Goal: Obtain resource: Download file/media

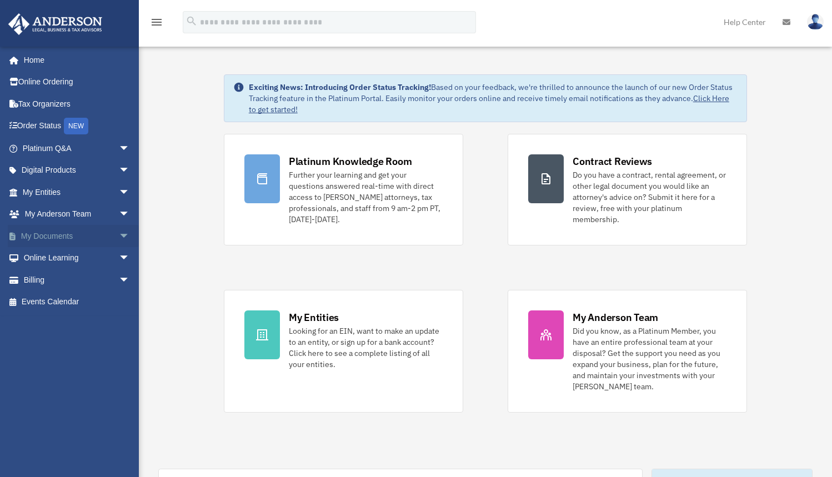
click at [119, 233] on span "arrow_drop_down" at bounding box center [130, 236] width 22 height 23
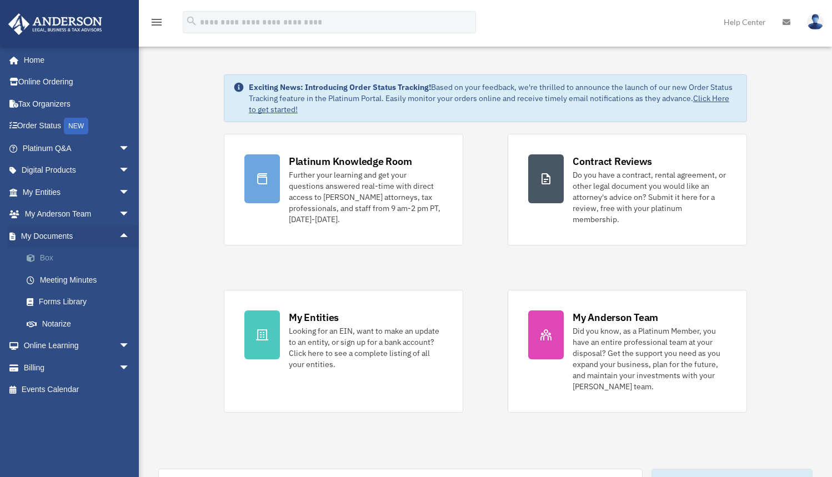
click at [45, 255] on link "Box" at bounding box center [81, 258] width 131 height 22
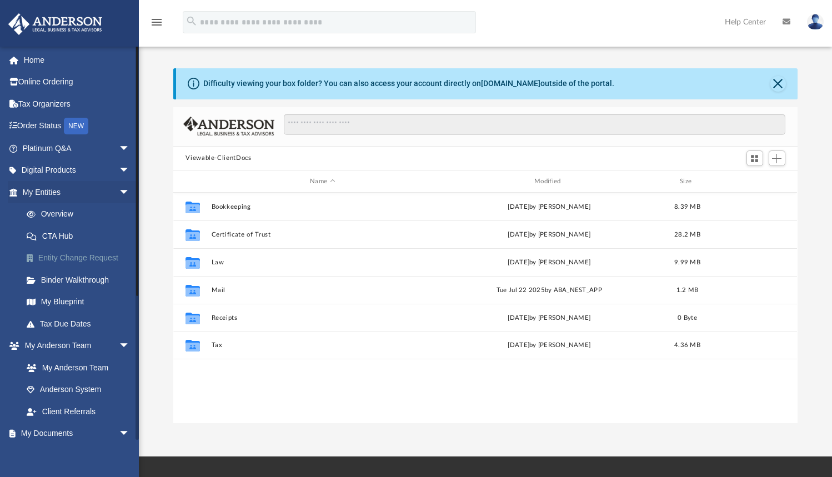
scroll to position [245, 616]
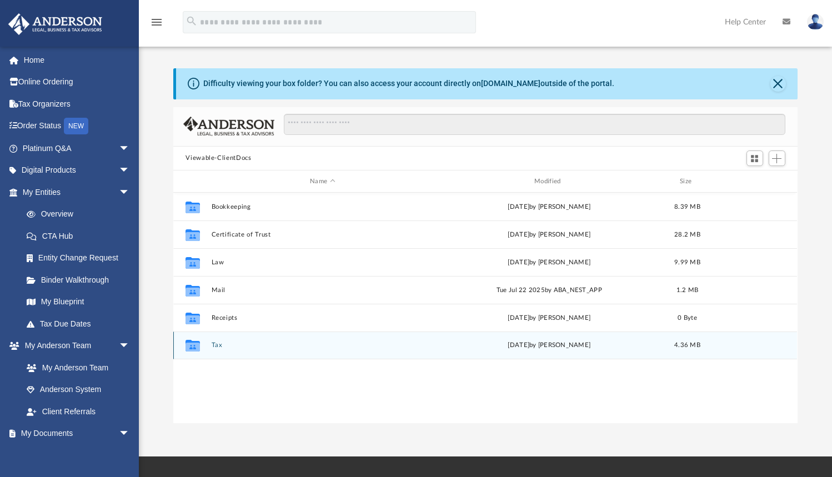
click at [217, 346] on button "Tax" at bounding box center [323, 345] width 222 height 7
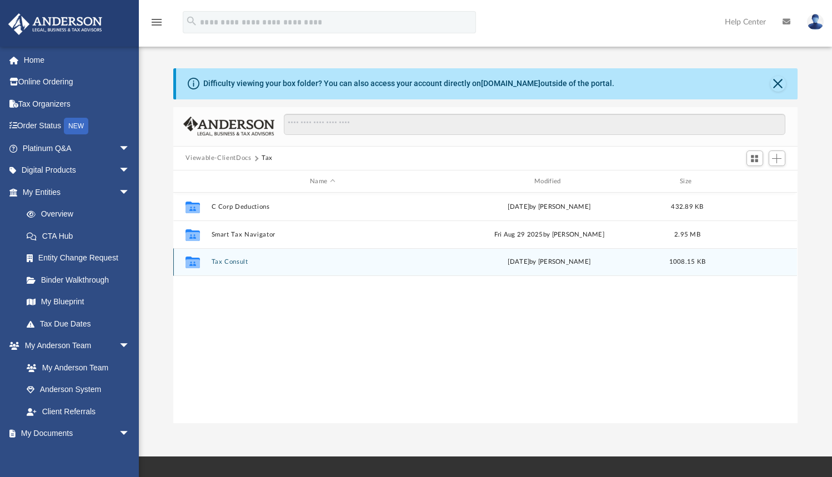
click at [225, 261] on button "Tax Consult" at bounding box center [323, 262] width 222 height 7
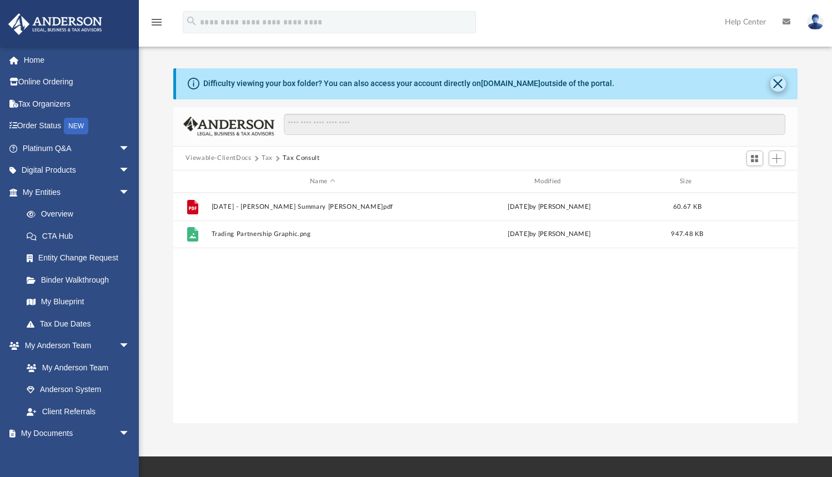
click at [777, 85] on button "Close" at bounding box center [778, 84] width 16 height 16
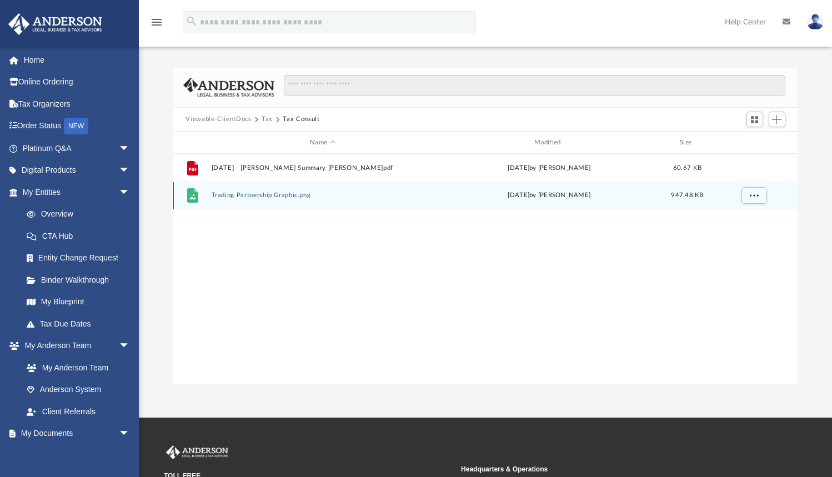
click at [236, 196] on button "Trading Partnership Graphic.png" at bounding box center [323, 195] width 222 height 7
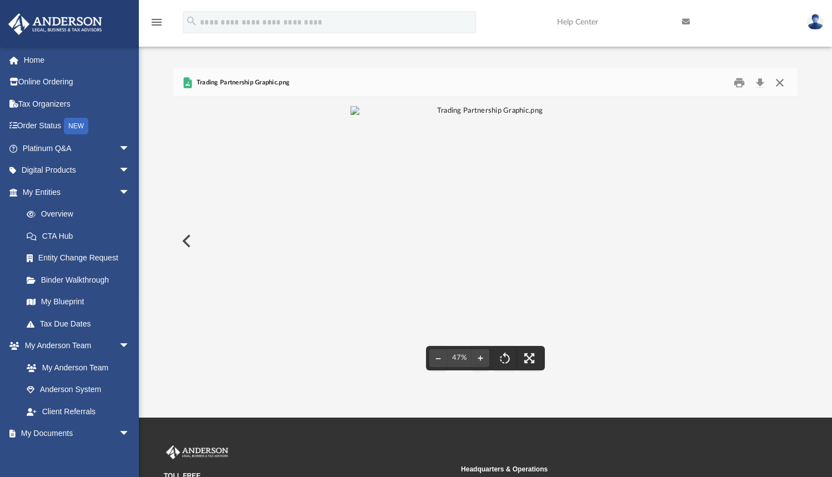
click at [781, 83] on button "Close" at bounding box center [779, 82] width 20 height 17
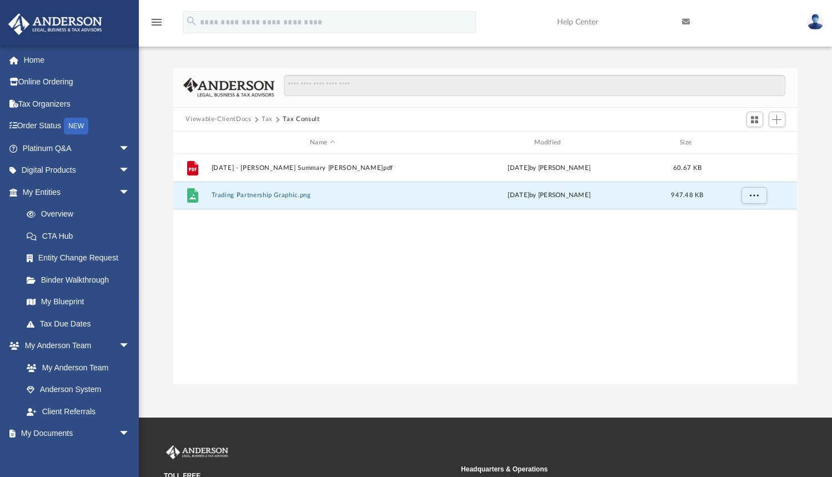
click at [266, 120] on button "Tax" at bounding box center [266, 119] width 11 height 10
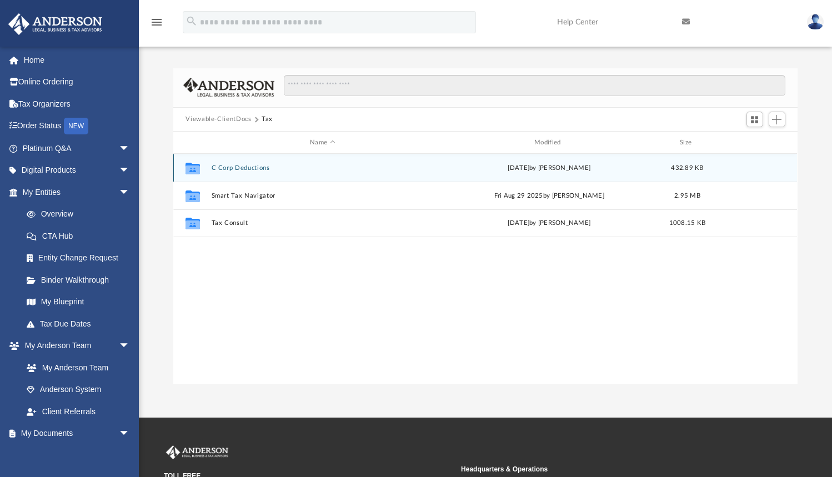
click at [237, 169] on button "C Corp Deductions" at bounding box center [323, 167] width 222 height 7
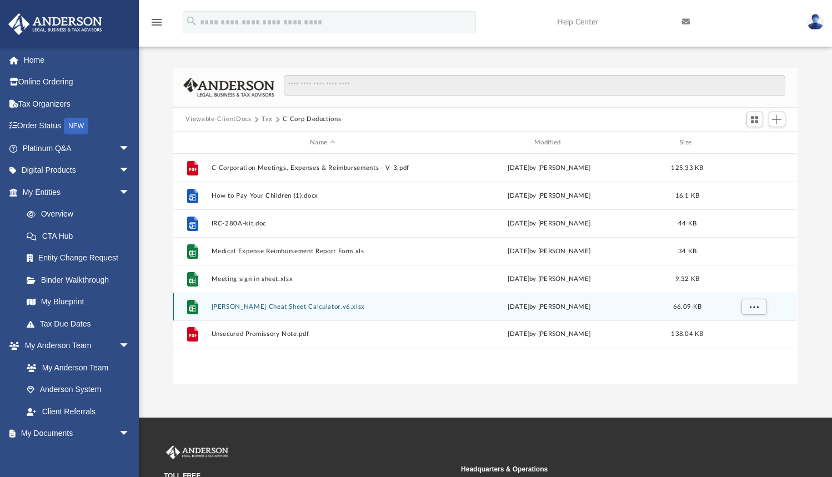
click at [260, 306] on button "[PERSON_NAME] Cheat Sheet Calculator.v6.xlsx" at bounding box center [323, 306] width 222 height 7
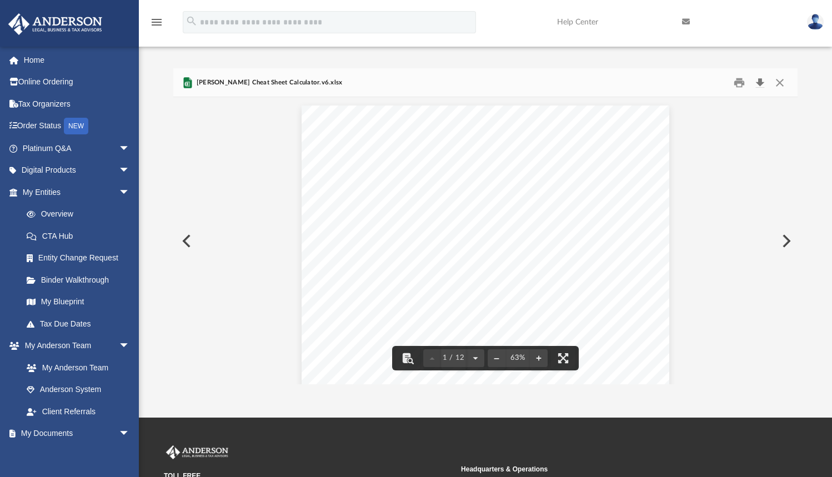
click at [761, 80] on button "Download" at bounding box center [760, 82] width 20 height 17
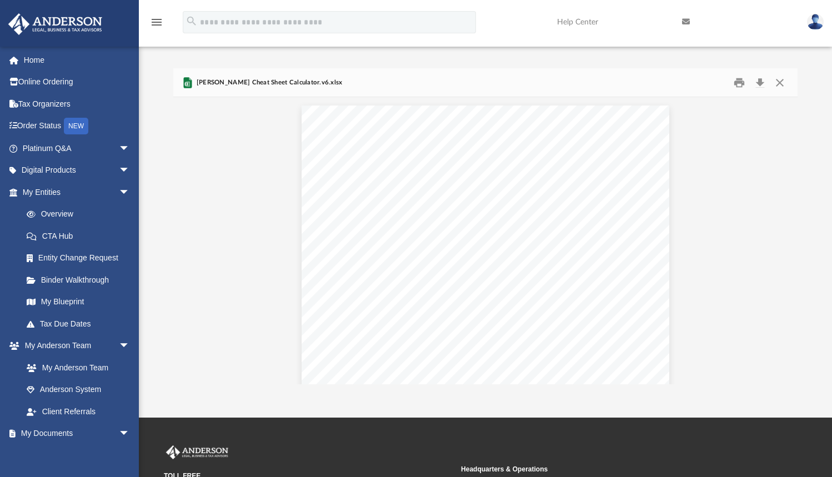
click at [813, 22] on img at bounding box center [815, 22] width 17 height 16
click at [766, 23] on link at bounding box center [735, 22] width 125 height 44
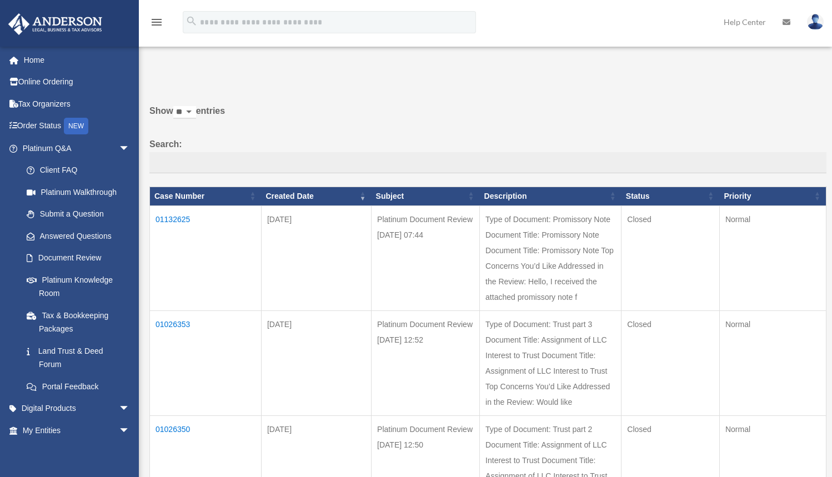
click at [412, 23] on img at bounding box center [815, 22] width 17 height 16
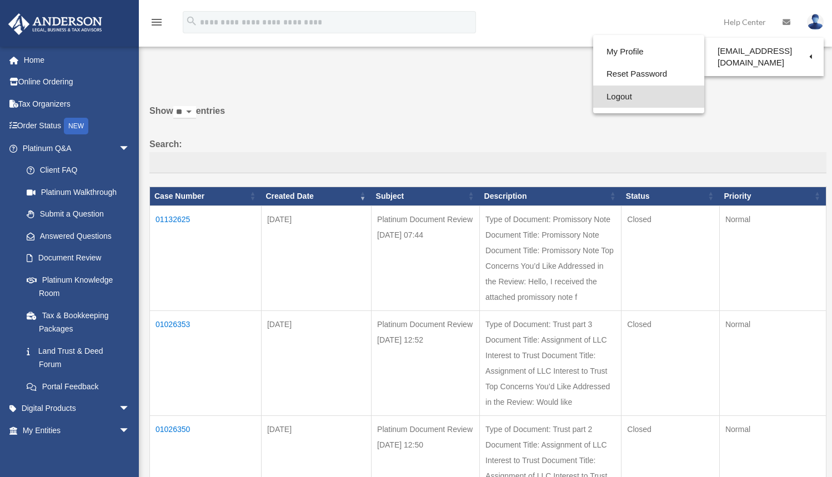
click at [412, 98] on link "Logout" at bounding box center [648, 96] width 111 height 23
